Goal: Register for event/course

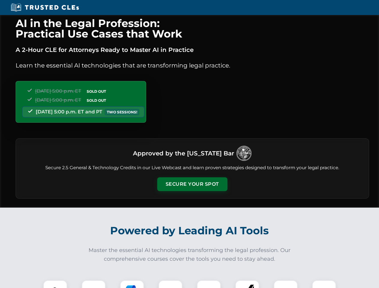
click at [192, 184] on button "Secure Your Spot" at bounding box center [192, 185] width 70 height 14
click at [55, 284] on img at bounding box center [55, 292] width 17 height 17
click at [94, 284] on div at bounding box center [94, 293] width 24 height 24
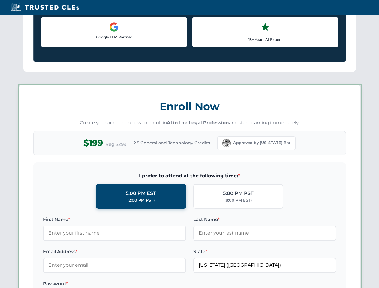
click at [171, 284] on label "Password *" at bounding box center [114, 284] width 143 height 7
